Goal: Task Accomplishment & Management: Use online tool/utility

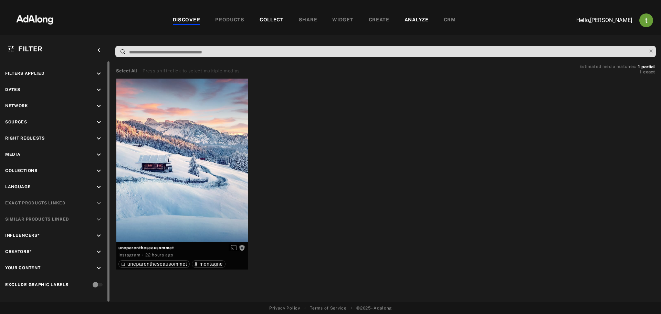
click at [94, 119] on div "Sources keyboard_arrow_down" at bounding box center [55, 122] width 100 height 9
click at [96, 119] on icon "keyboard_arrow_down" at bounding box center [99, 122] width 8 height 8
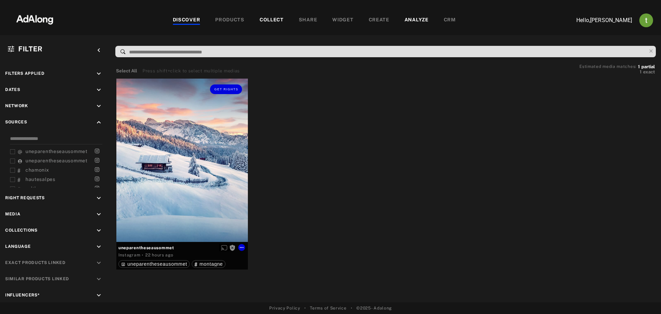
click at [202, 185] on div "Get rights" at bounding box center [182, 160] width 132 height 163
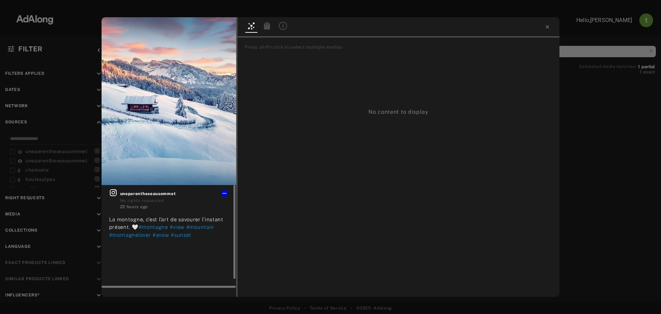
click at [114, 194] on icon at bounding box center [113, 192] width 7 height 7
click at [570, 115] on div "Get rights uneparentheseausommet No rights requested 22 hours ago La montagne, …" at bounding box center [330, 157] width 661 height 314
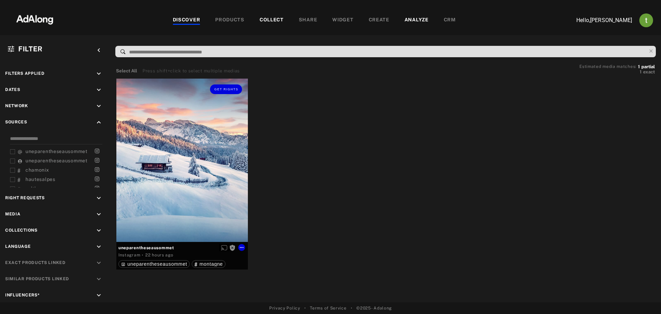
click at [163, 194] on div "Get rights" at bounding box center [182, 160] width 132 height 163
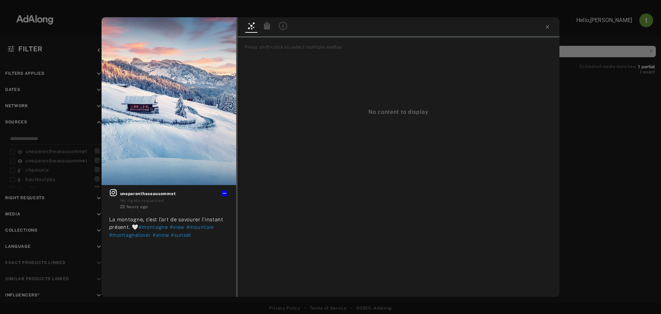
click at [569, 165] on div "Get rights uneparentheseausommet No rights requested 22 hours ago La montagne, …" at bounding box center [330, 157] width 661 height 314
